Goal: Navigation & Orientation: Find specific page/section

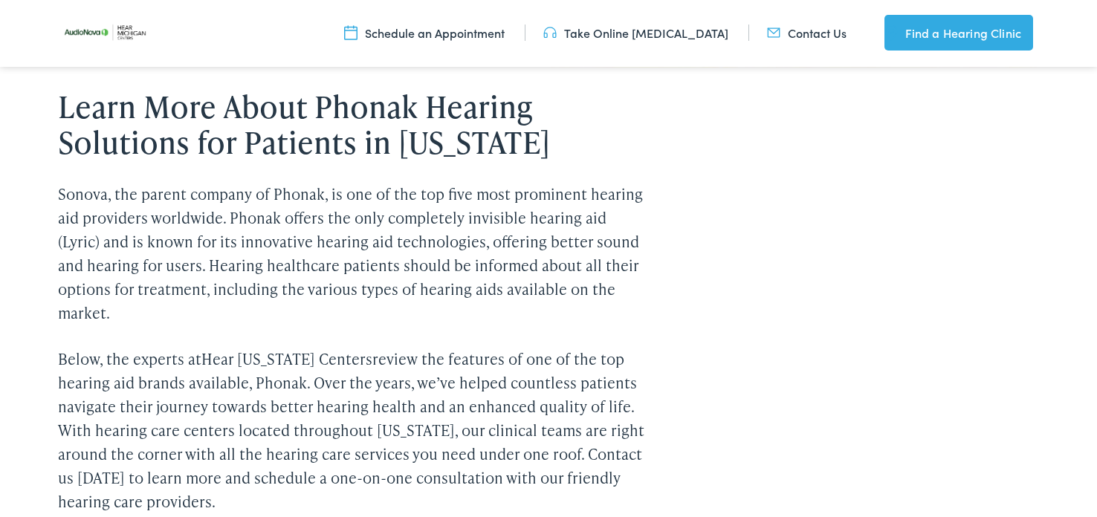
scroll to position [620, 0]
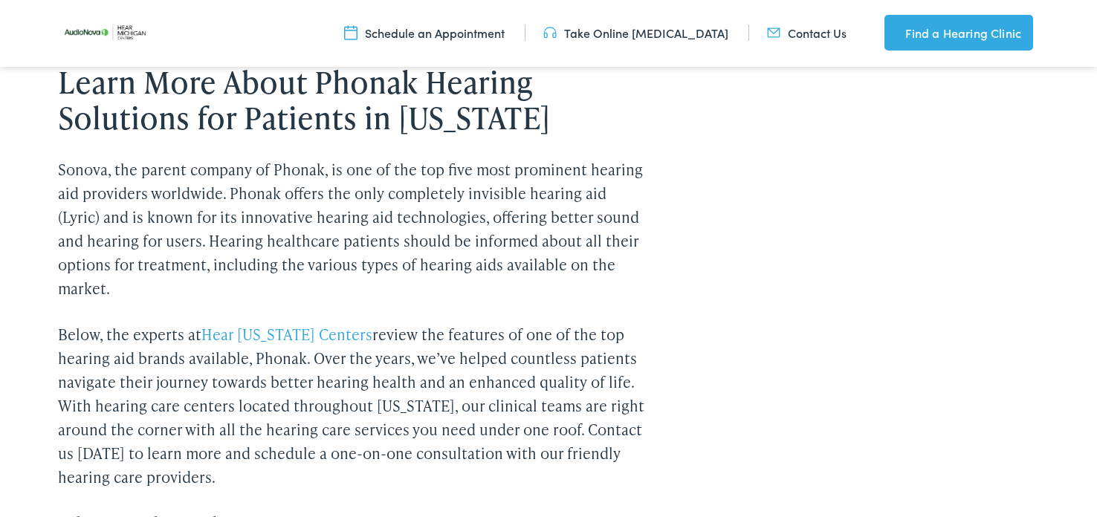
click at [299, 332] on link "Hear Michigan Centers" at bounding box center [286, 334] width 171 height 21
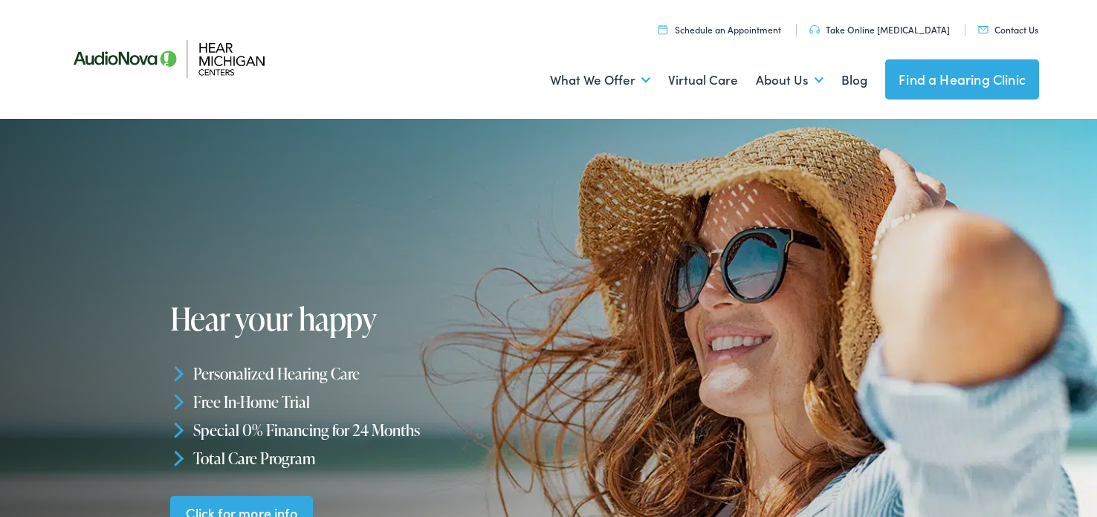
click at [212, 65] on img at bounding box center [180, 59] width 245 height 86
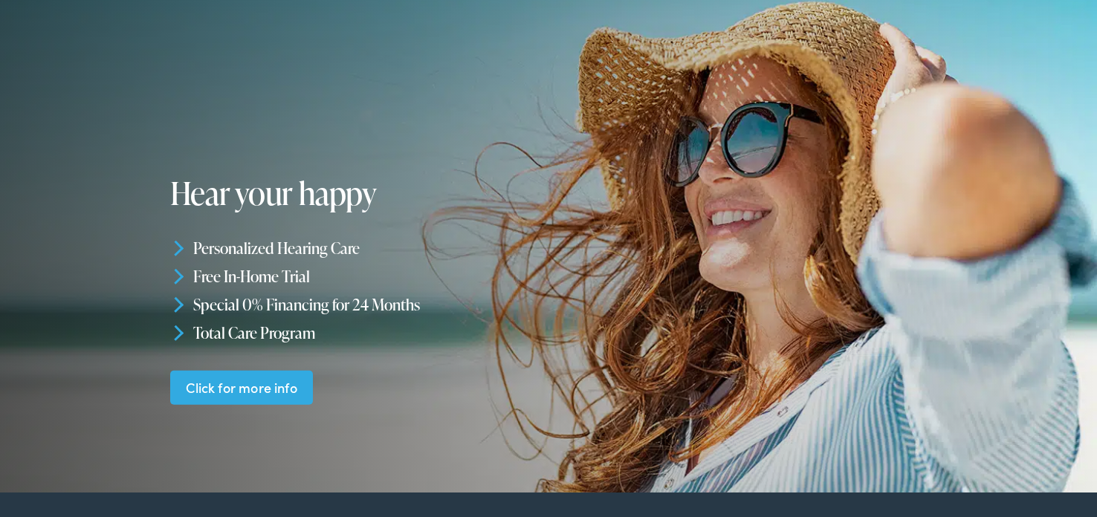
scroll to position [130, 0]
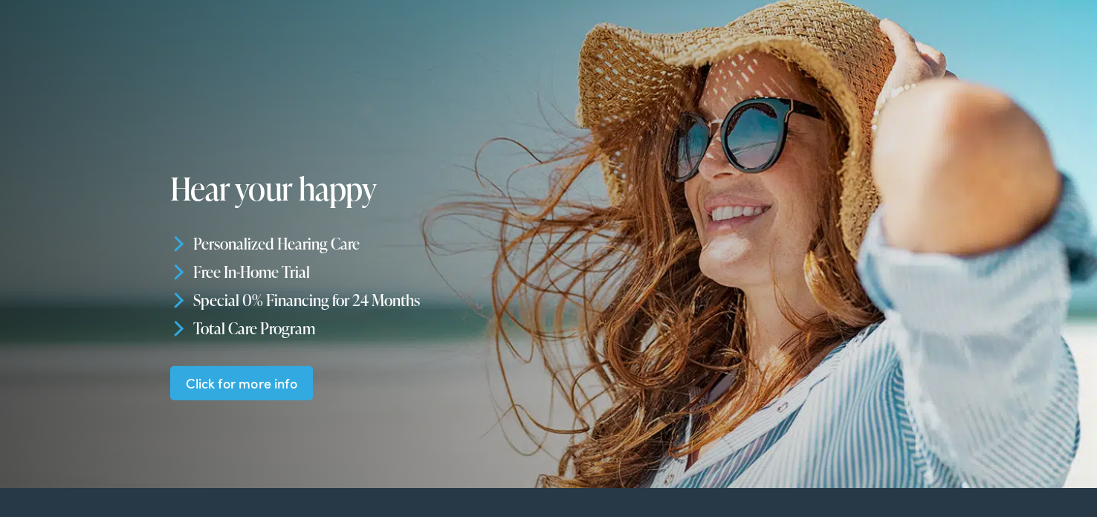
click at [271, 383] on link "Click for more info" at bounding box center [241, 383] width 143 height 35
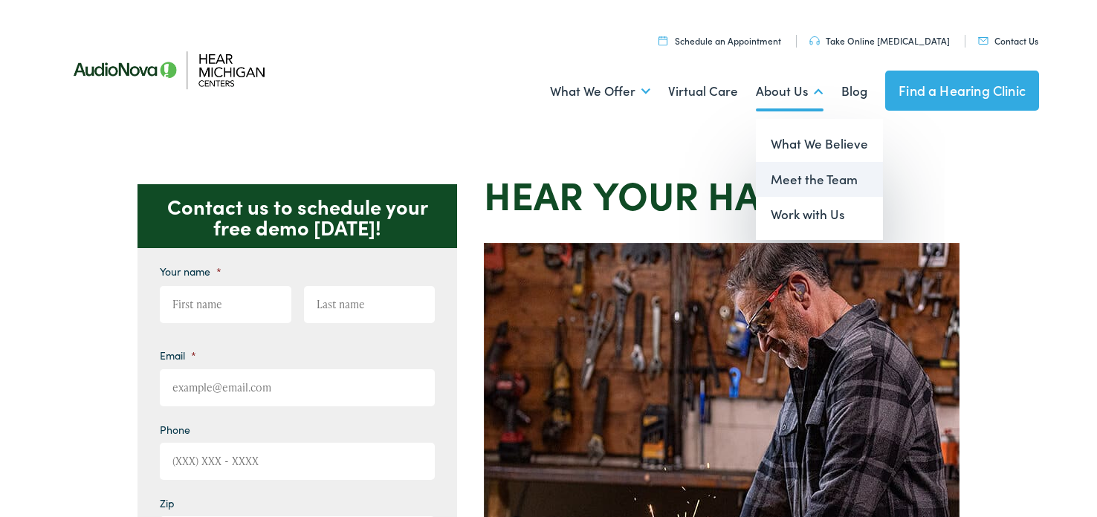
click at [799, 178] on link "Meet the Team" at bounding box center [819, 180] width 127 height 36
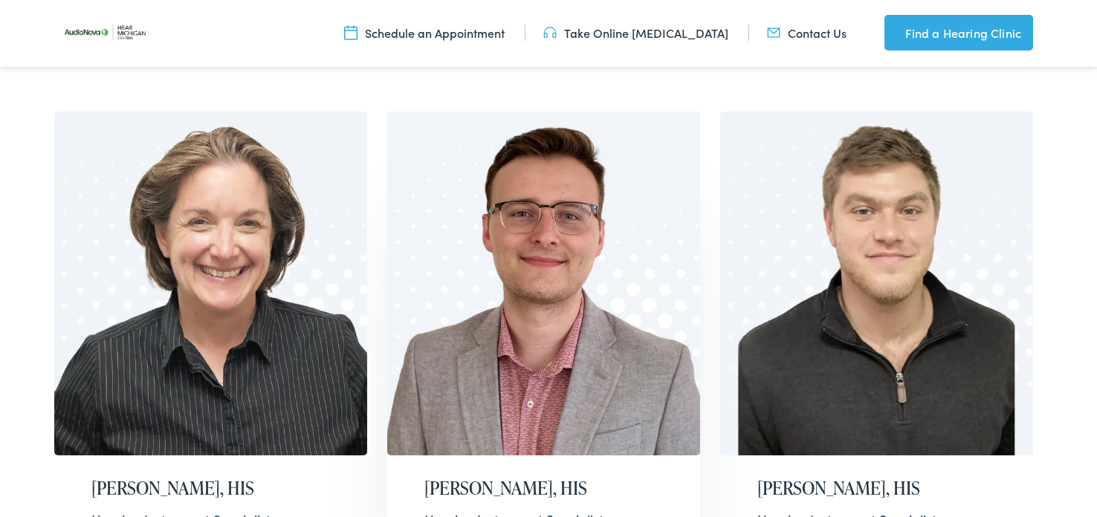
scroll to position [1044, 0]
